Goal: Information Seeking & Learning: Learn about a topic

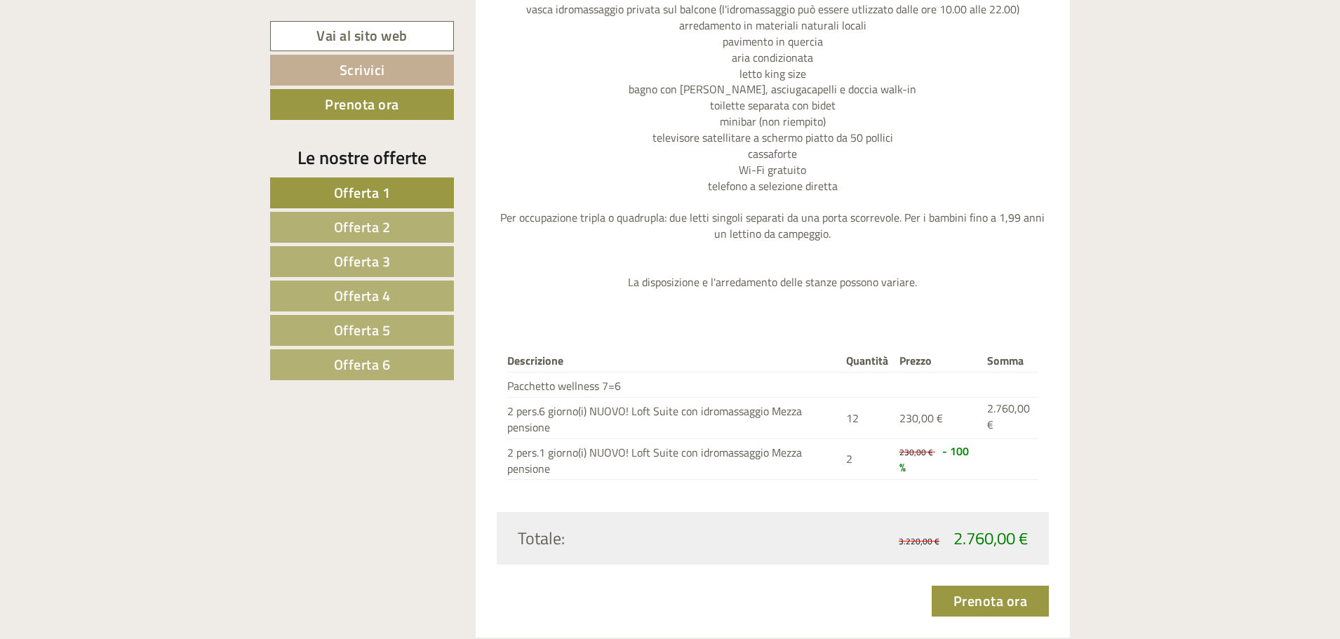
scroll to position [1824, 0]
click at [368, 232] on span "Offerta 2" at bounding box center [362, 227] width 57 height 22
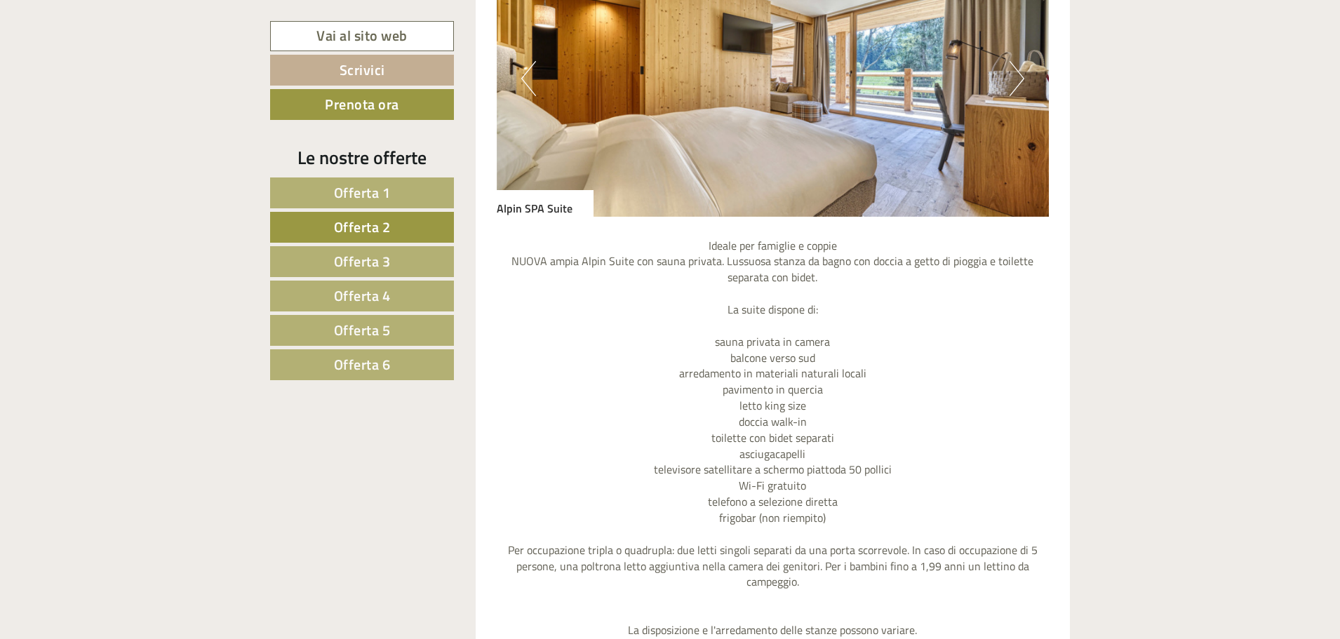
scroll to position [1807, 0]
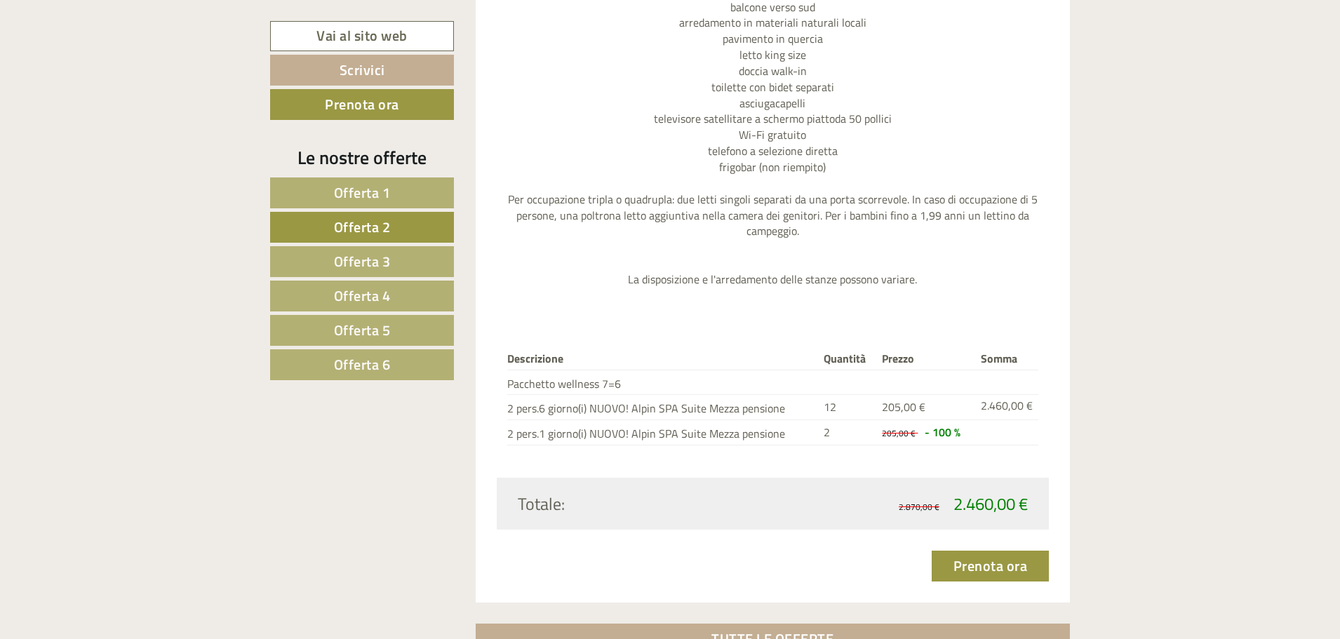
click at [349, 257] on span "Offerta 3" at bounding box center [362, 261] width 57 height 22
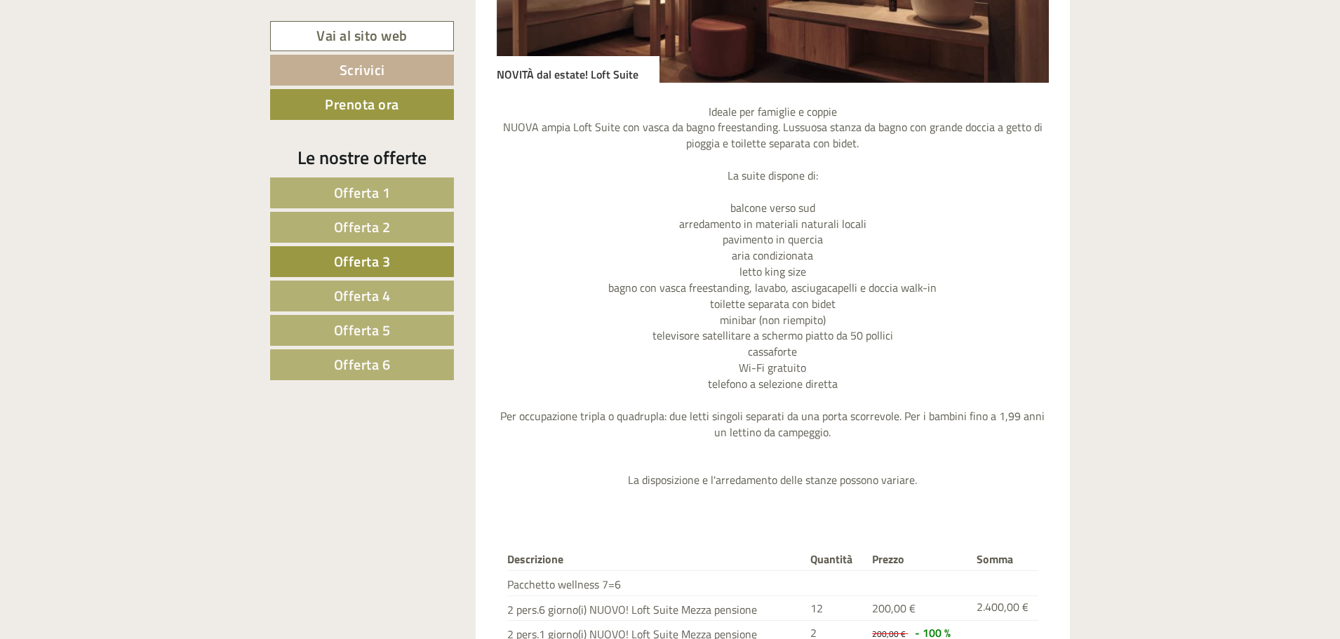
scroll to position [1737, 0]
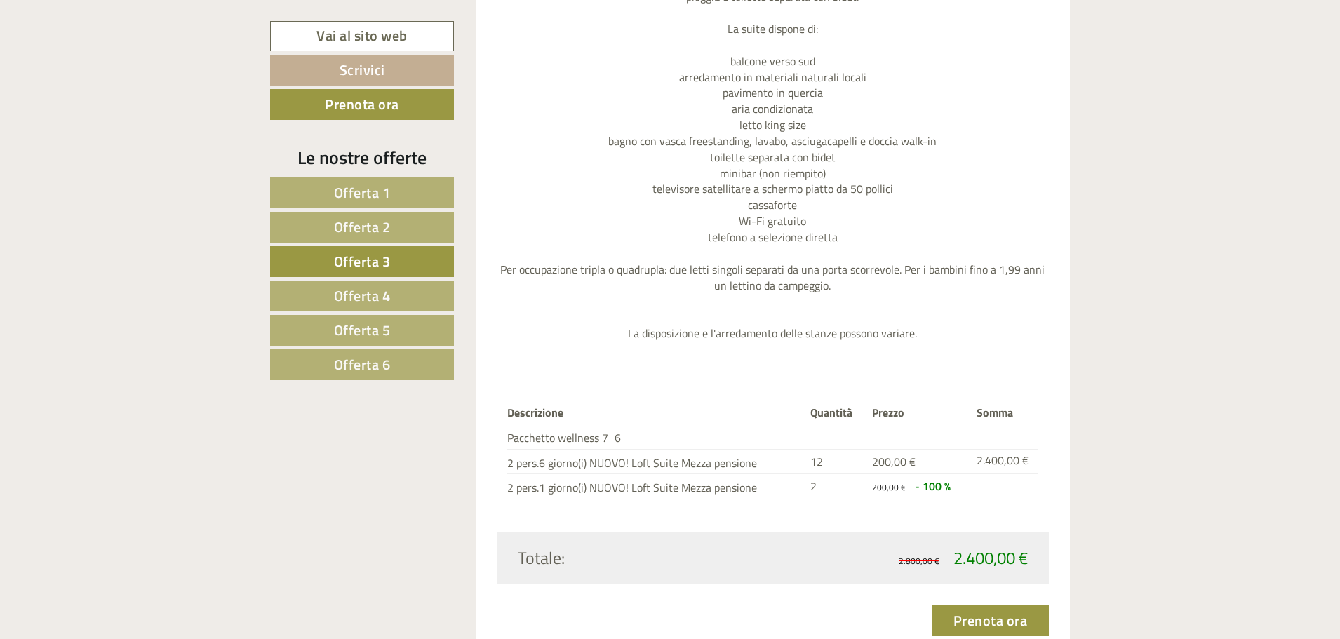
click at [342, 297] on span "Offerta 4" at bounding box center [362, 296] width 57 height 22
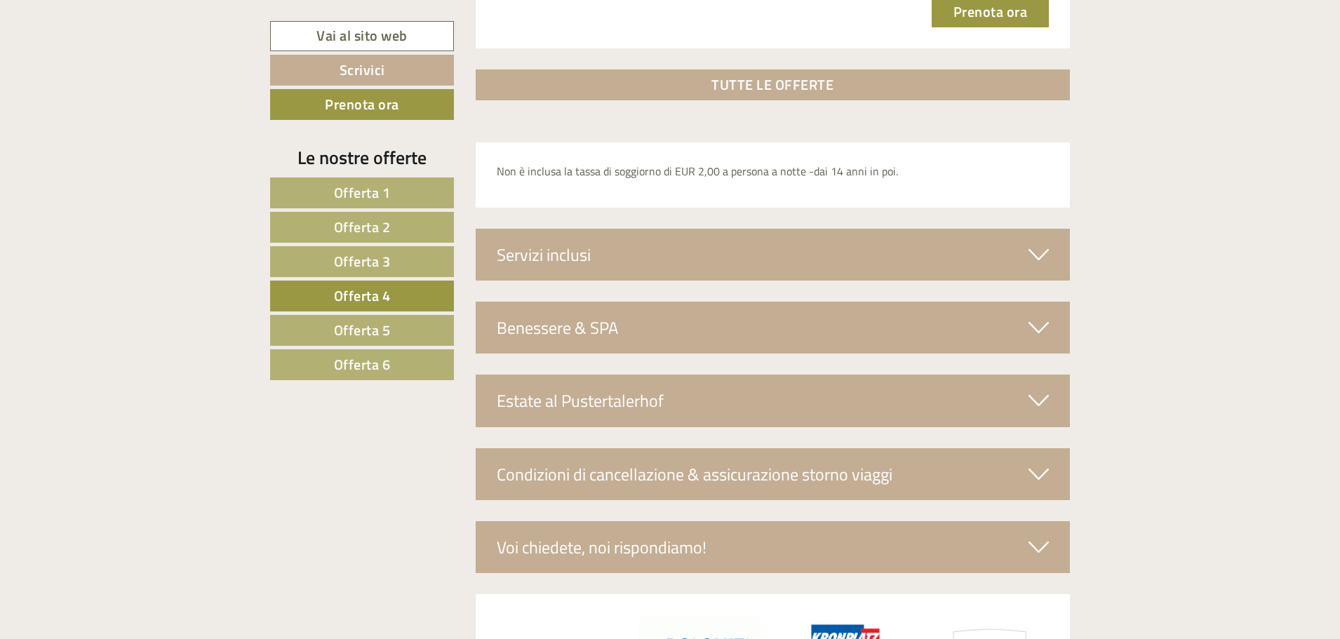
scroll to position [2298, 0]
click at [1028, 253] on div "Servizi inclusi" at bounding box center [773, 254] width 595 height 52
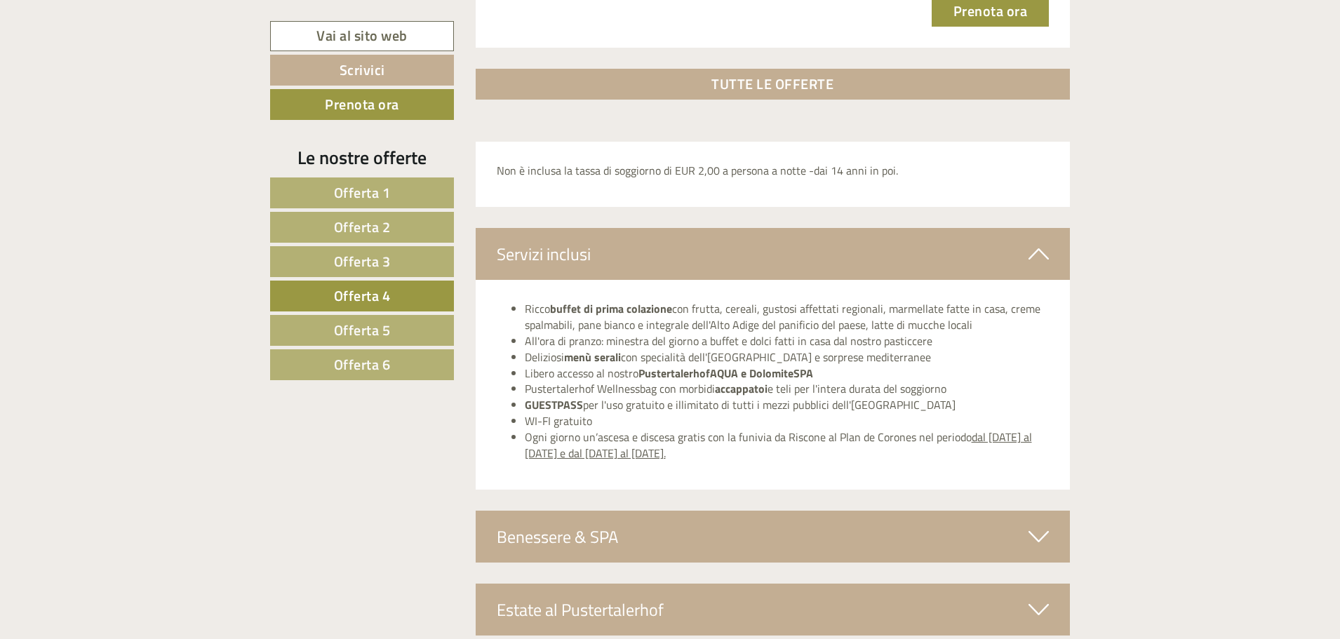
click at [366, 327] on span "Offerta 5" at bounding box center [362, 330] width 57 height 22
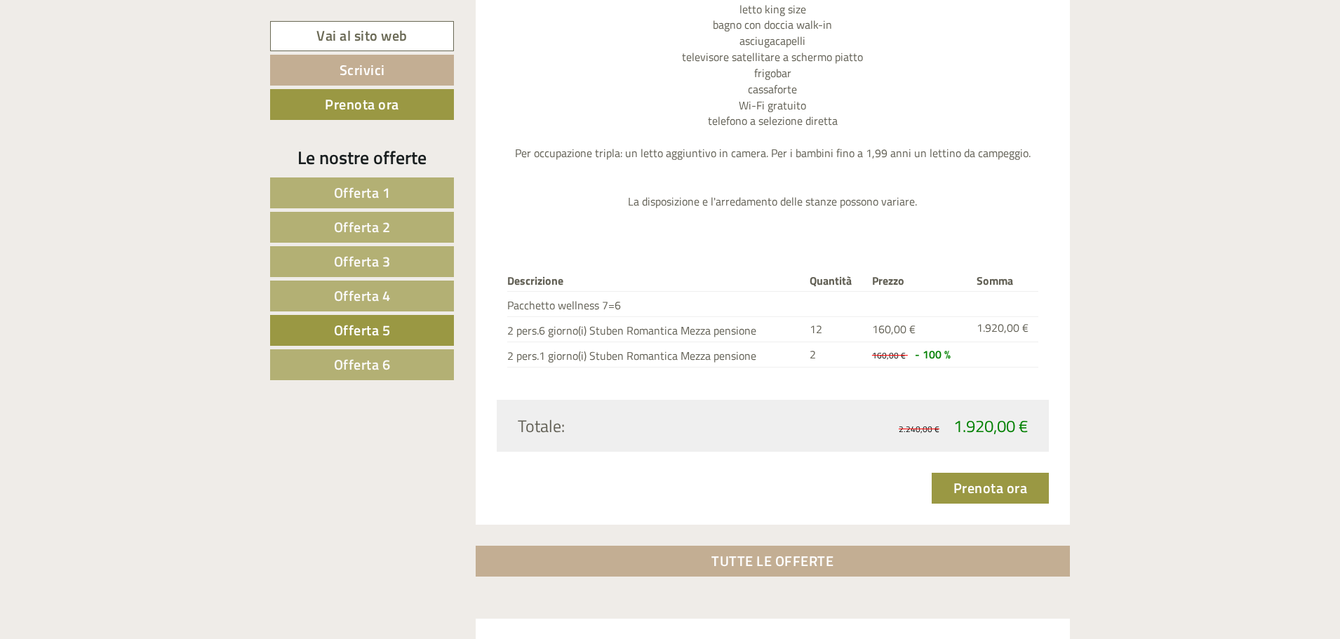
scroll to position [1807, 0]
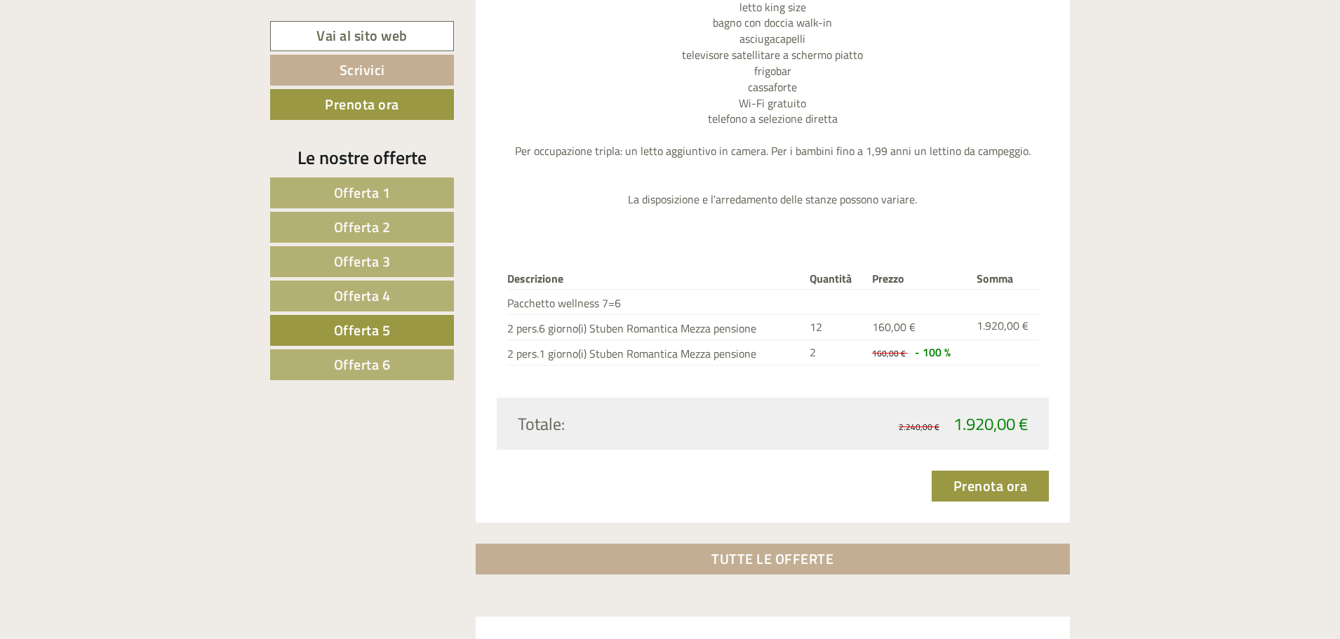
click at [370, 365] on span "Offerta 6" at bounding box center [362, 365] width 57 height 22
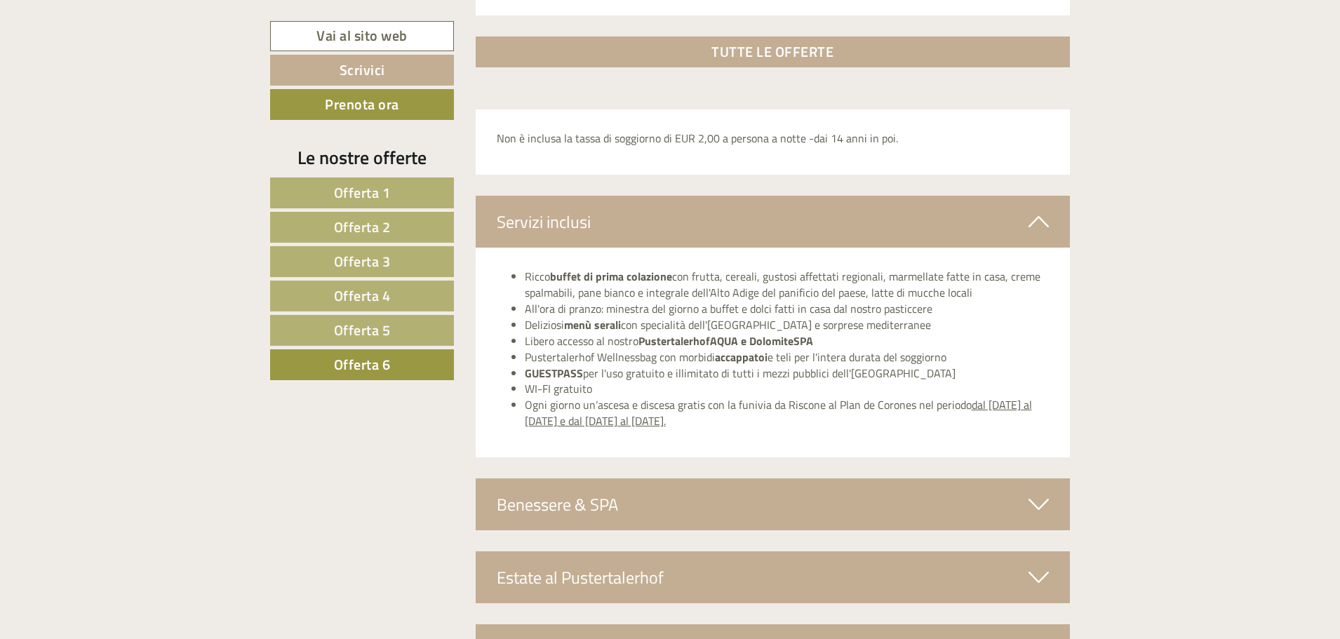
scroll to position [2369, 0]
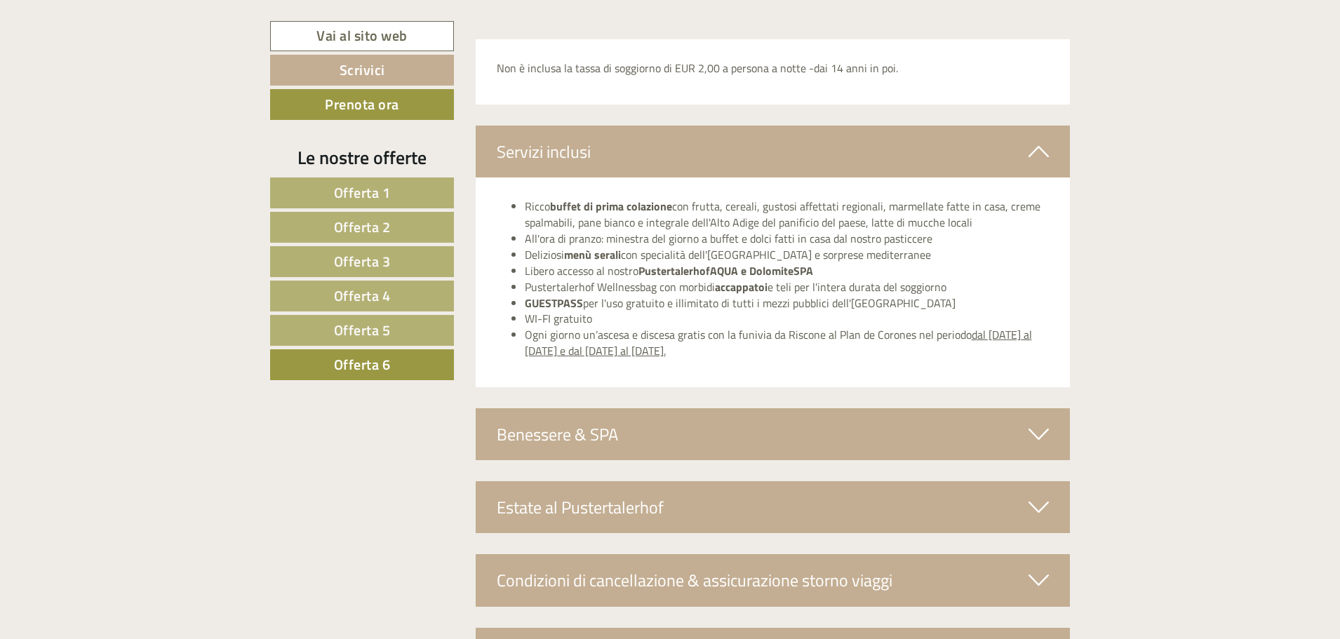
click at [1036, 434] on icon at bounding box center [1039, 434] width 20 height 24
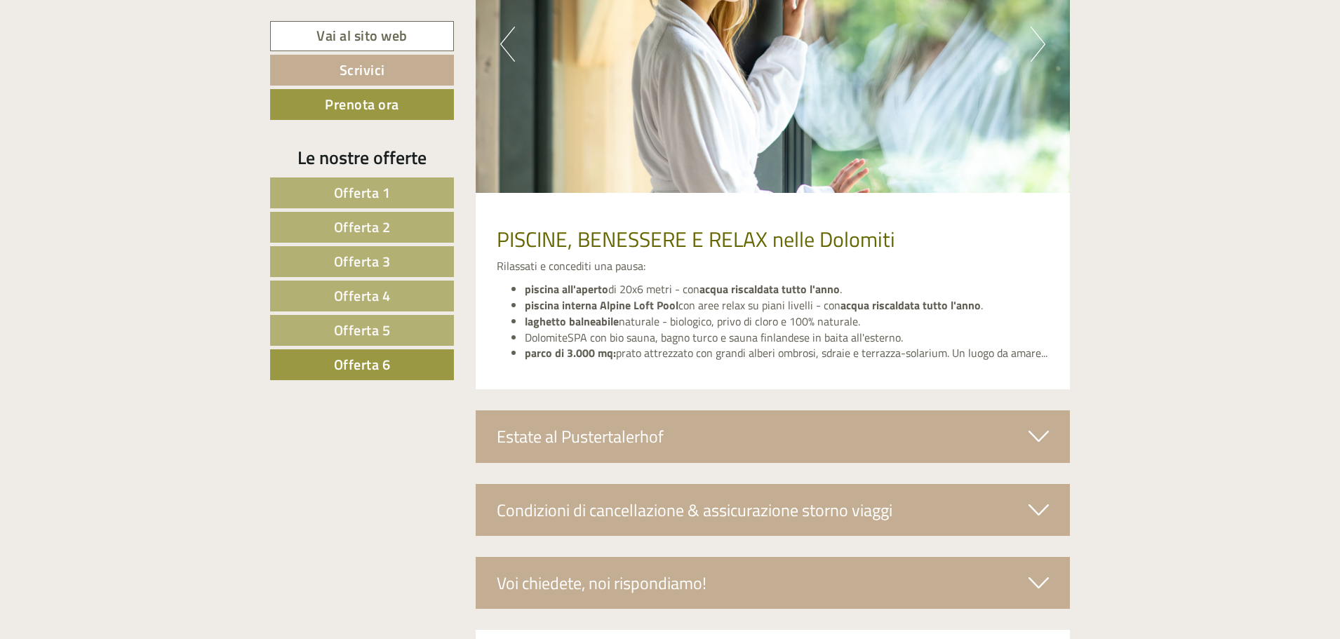
scroll to position [3070, 0]
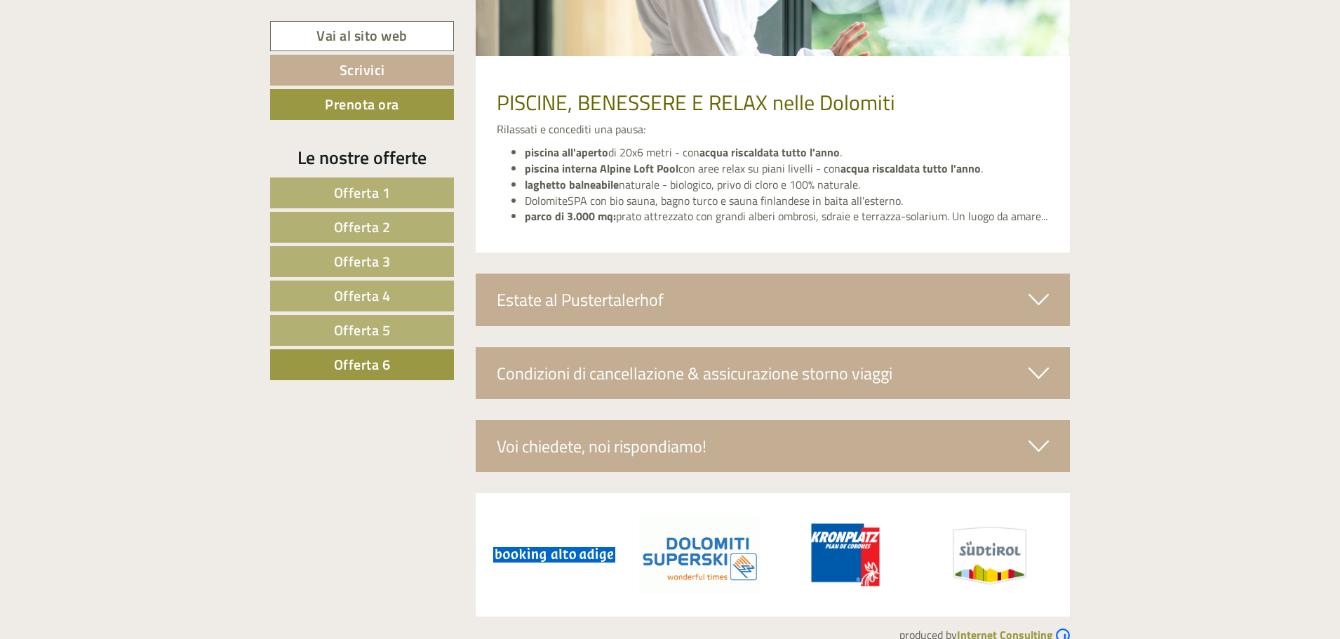
click at [1049, 293] on div "Estate al Pustertalerhof" at bounding box center [773, 300] width 595 height 52
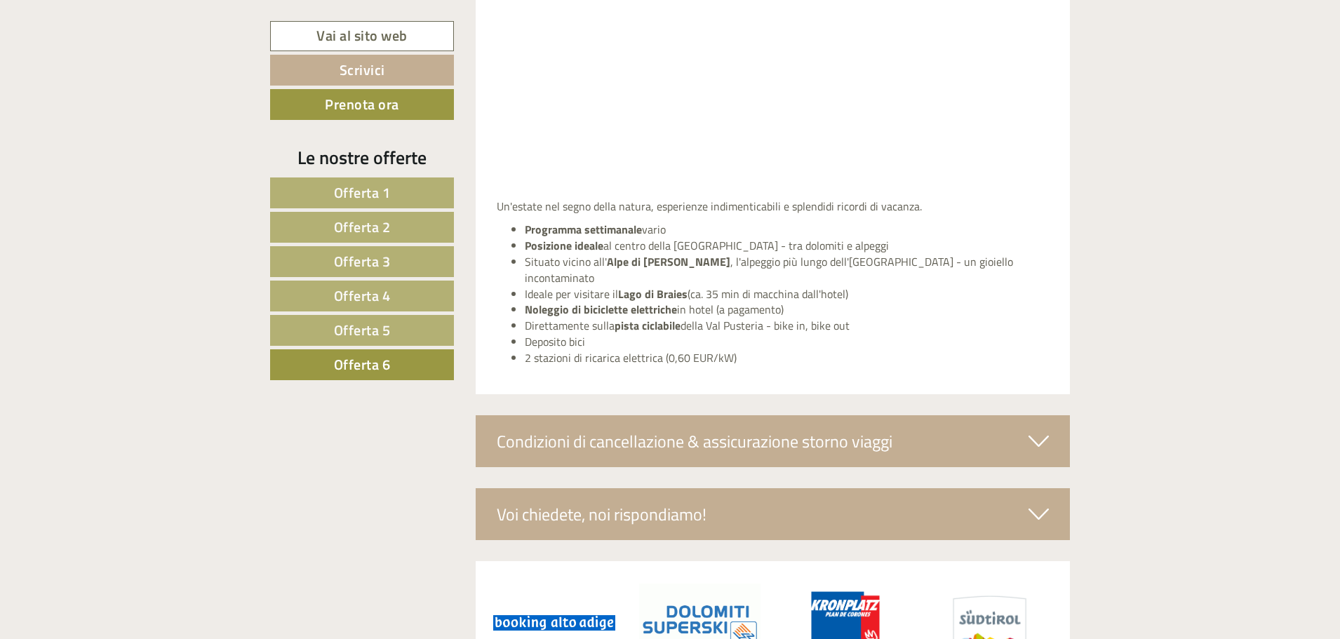
scroll to position [3634, 0]
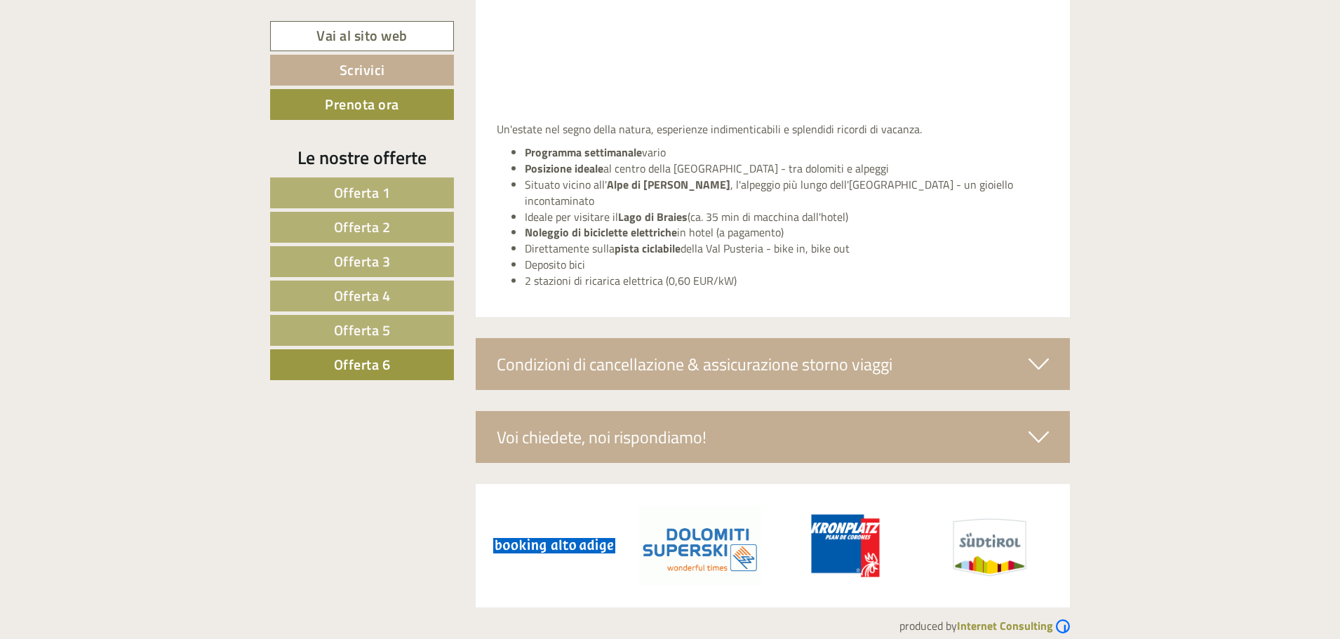
click at [1033, 352] on icon at bounding box center [1039, 364] width 20 height 24
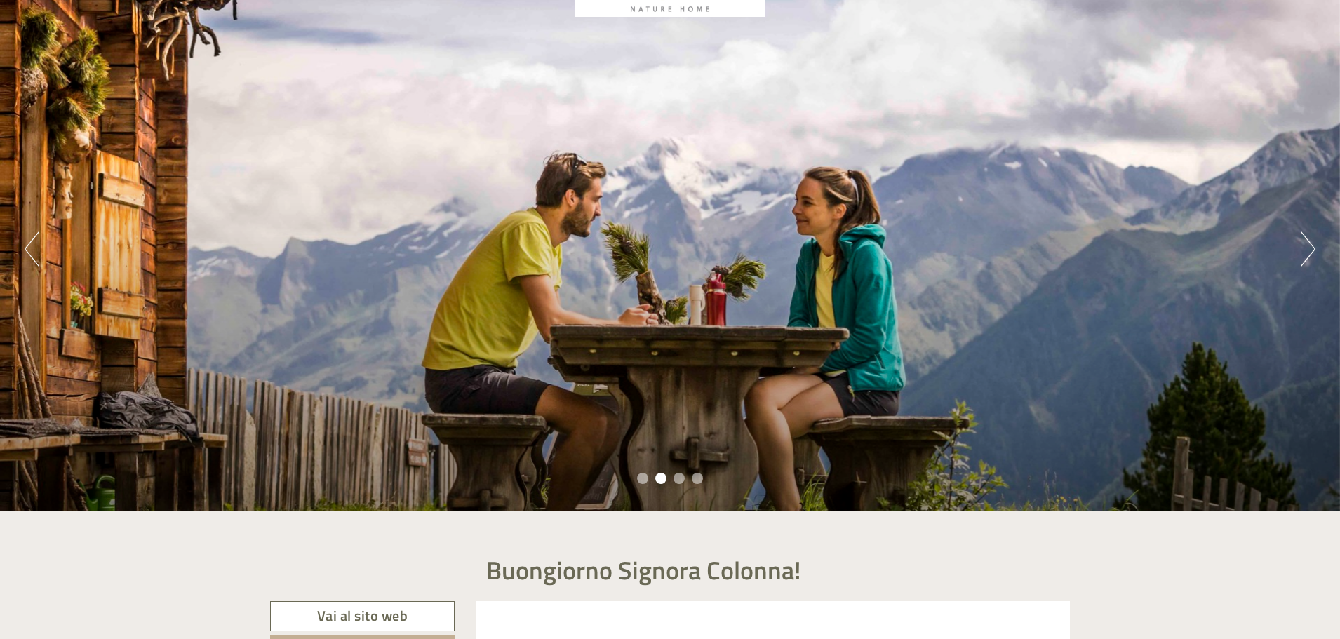
scroll to position [0, 0]
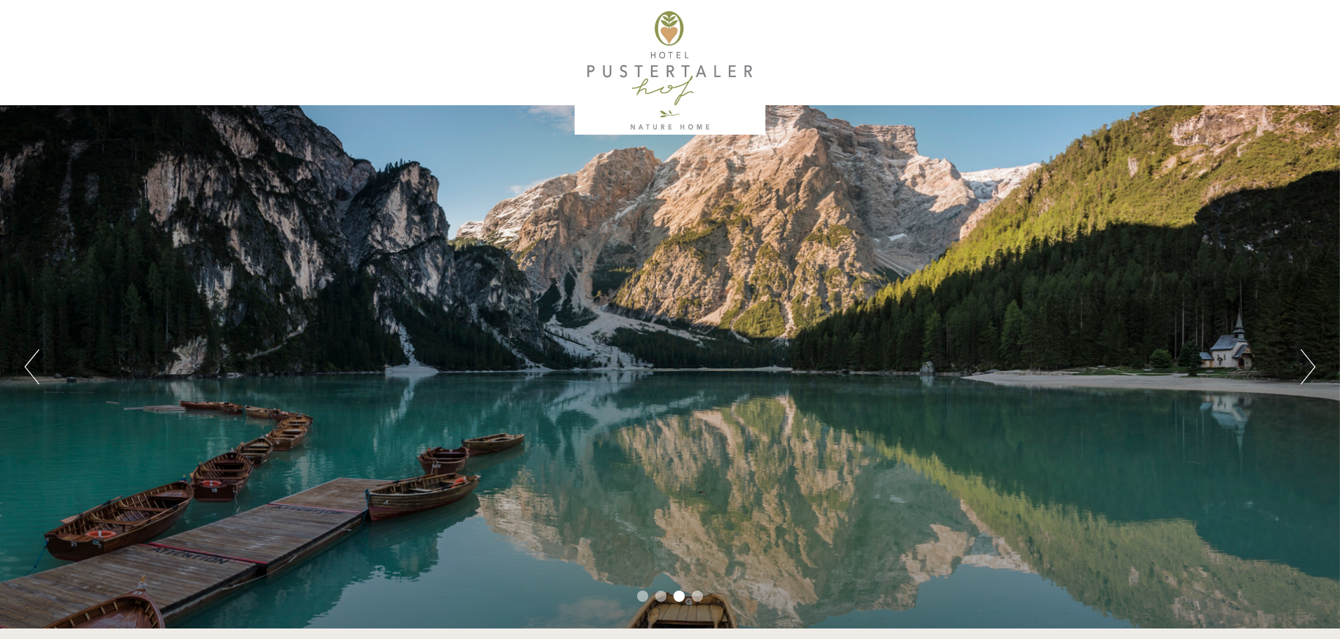
click at [655, 62] on div at bounding box center [670, 71] width 786 height 128
click at [663, 27] on div at bounding box center [670, 71] width 786 height 128
